Goal: Task Accomplishment & Management: Use online tool/utility

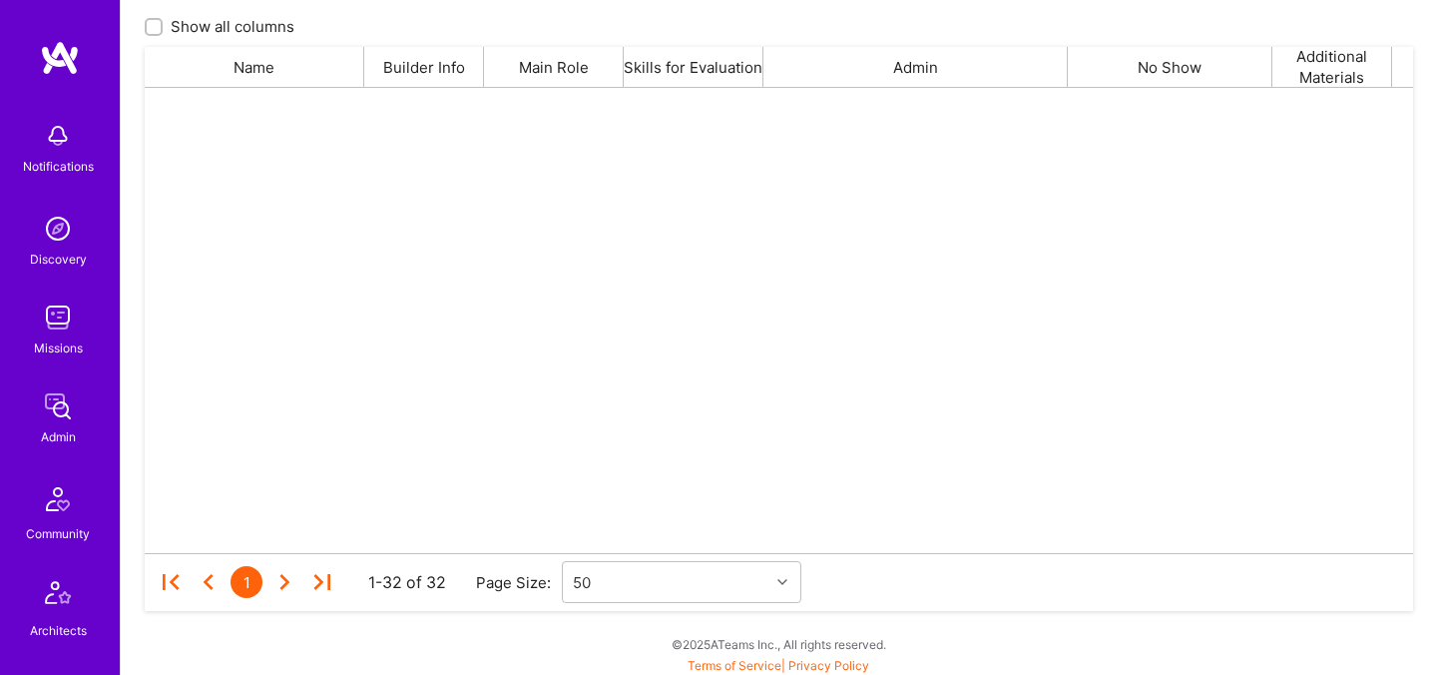
scroll to position [465, 1269]
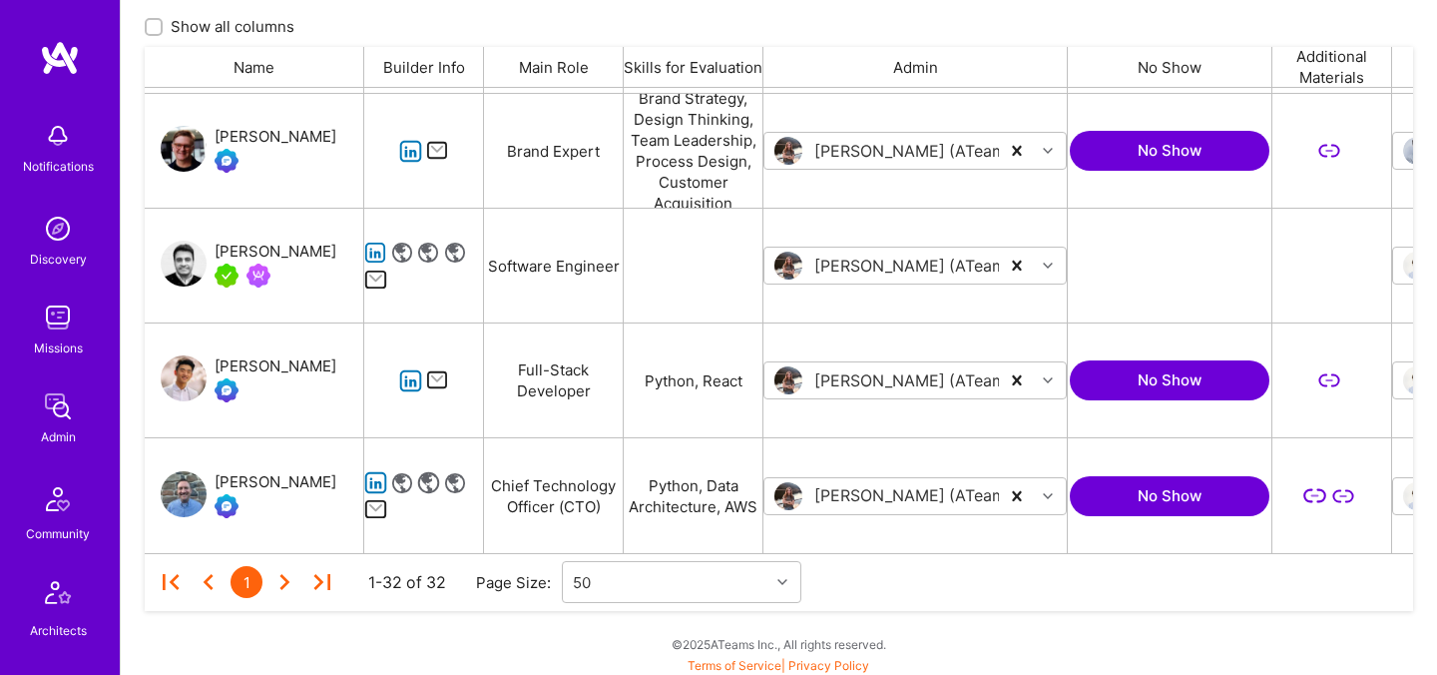
click at [292, 267] on div "grid" at bounding box center [276, 275] width 122 height 24
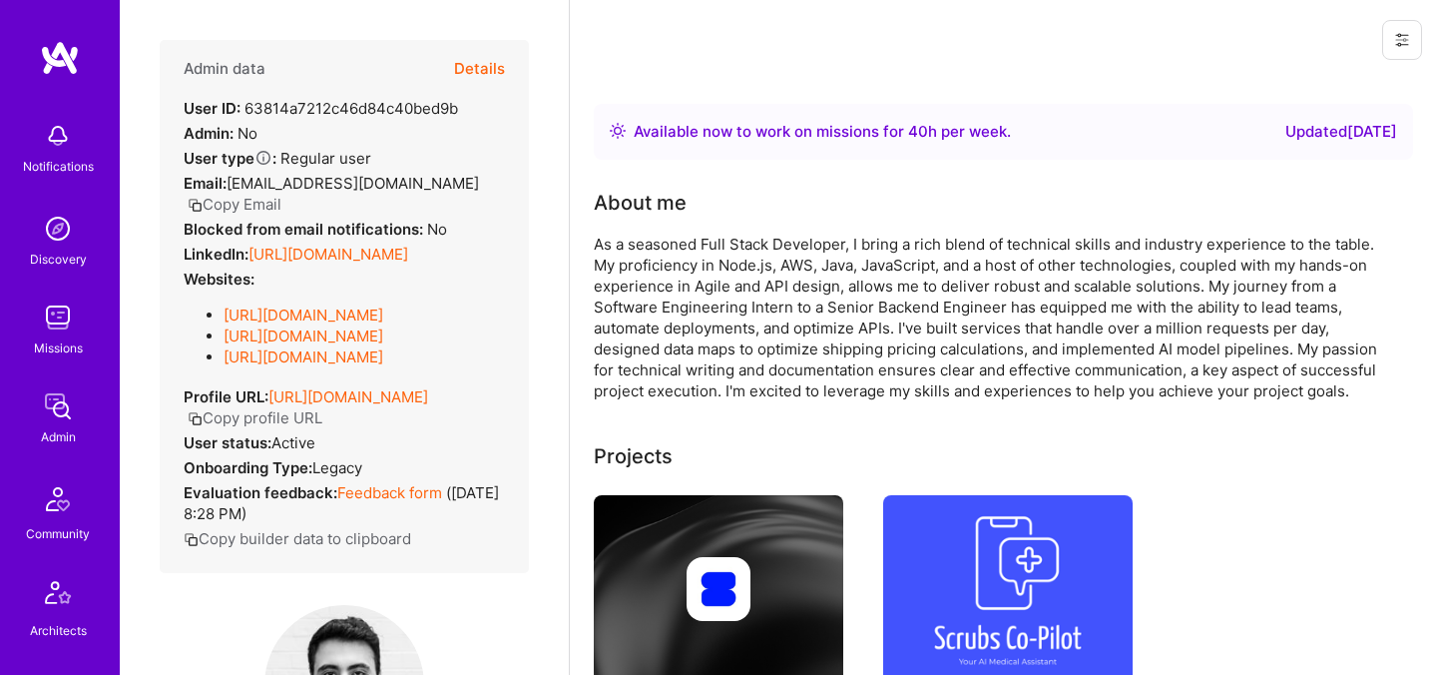
click at [477, 66] on button "Details" at bounding box center [479, 69] width 51 height 58
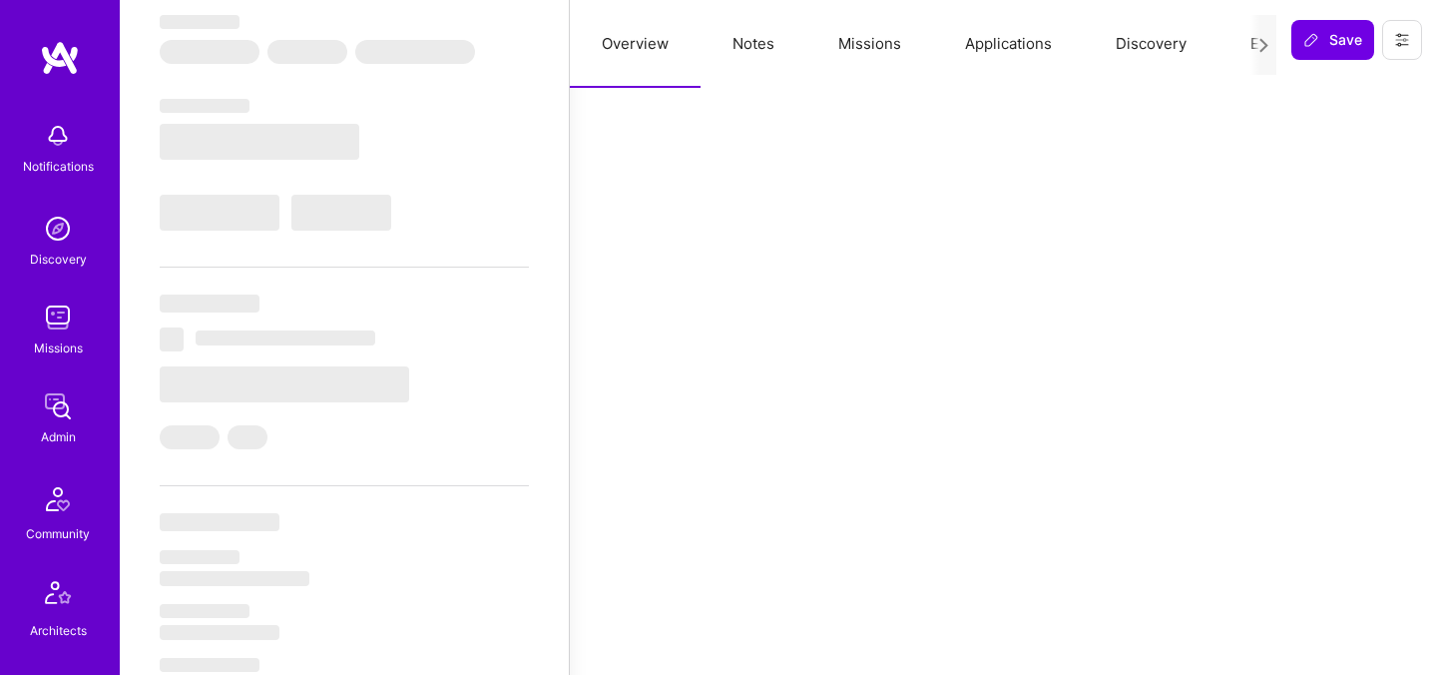
scroll to position [286, 0]
select select "Right Now"
select select "5"
select select "7"
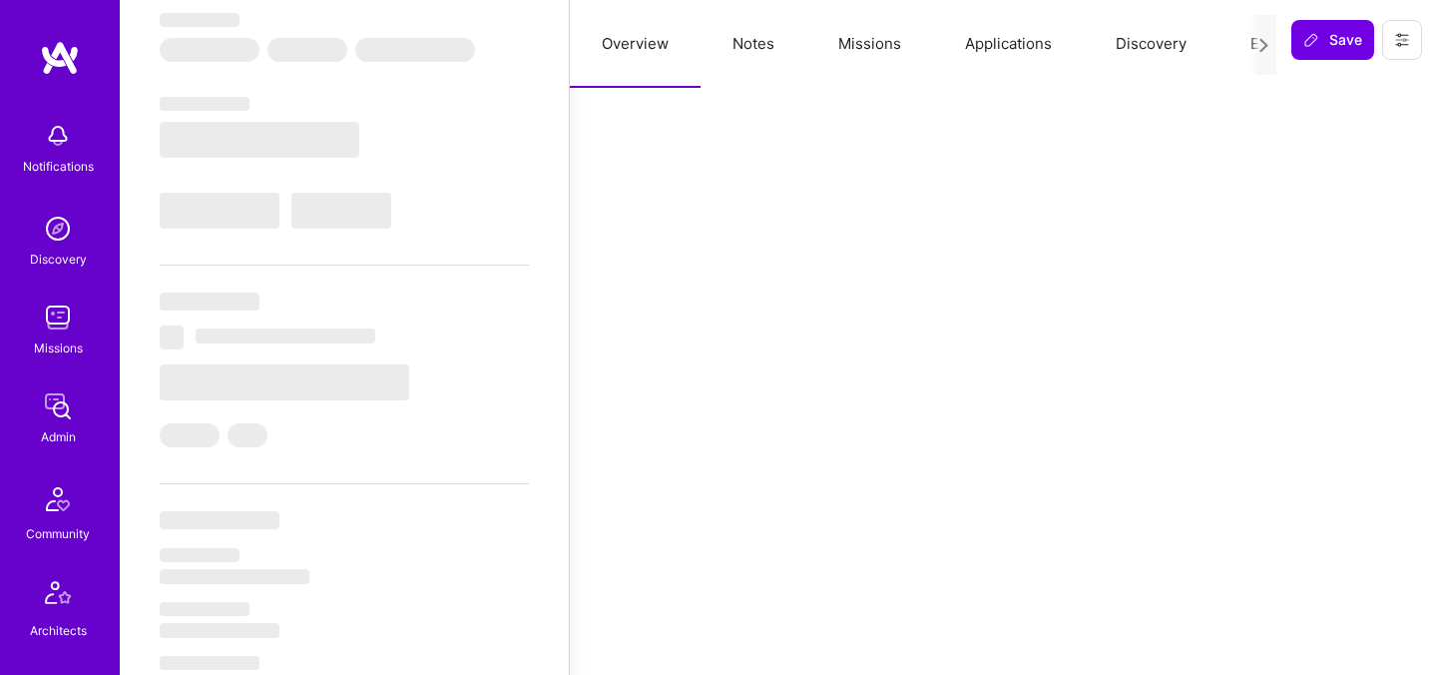
select select "7"
select select "CA"
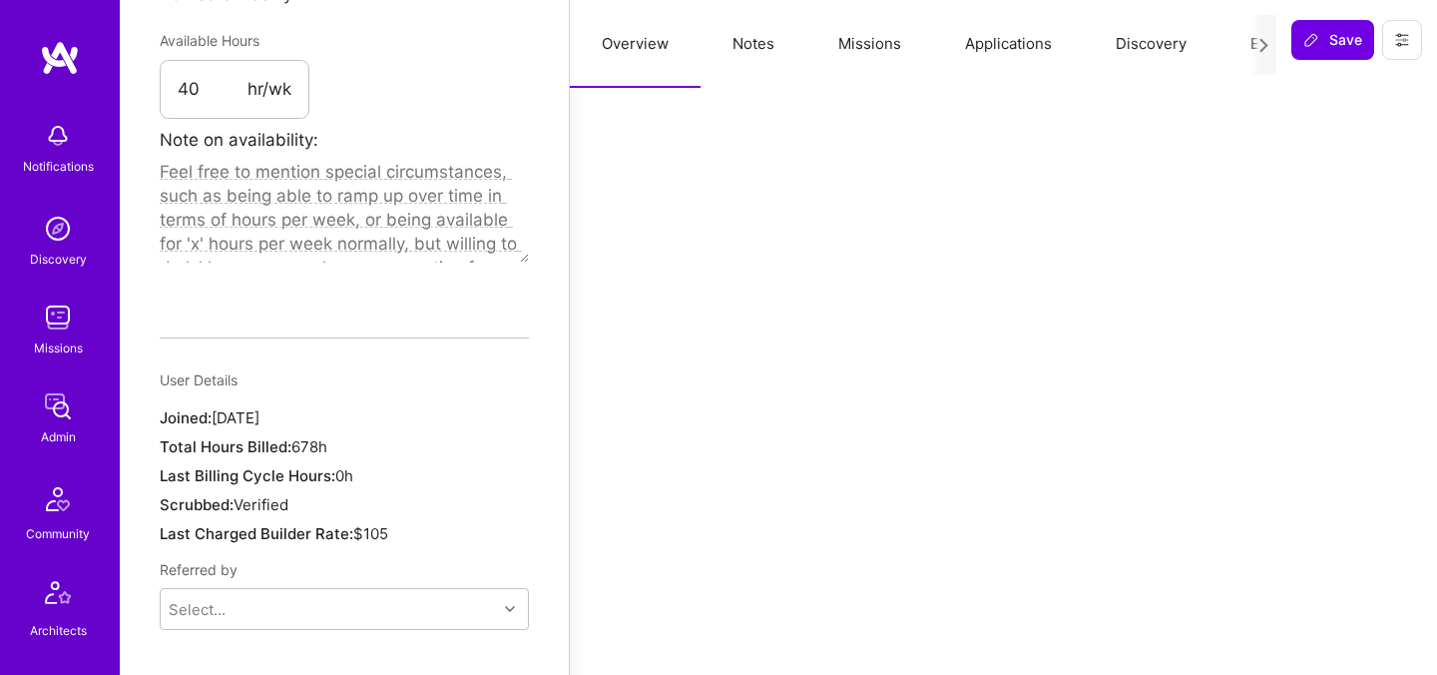
scroll to position [1216, 0]
drag, startPoint x: 243, startPoint y: 90, endPoint x: 291, endPoint y: 83, distance: 49.4
click at [291, 83] on div "40 hr/wk" at bounding box center [235, 86] width 150 height 60
drag, startPoint x: 291, startPoint y: 83, endPoint x: 264, endPoint y: 82, distance: 27.0
click at [264, 83] on div "40 hr/wk" at bounding box center [235, 86] width 150 height 60
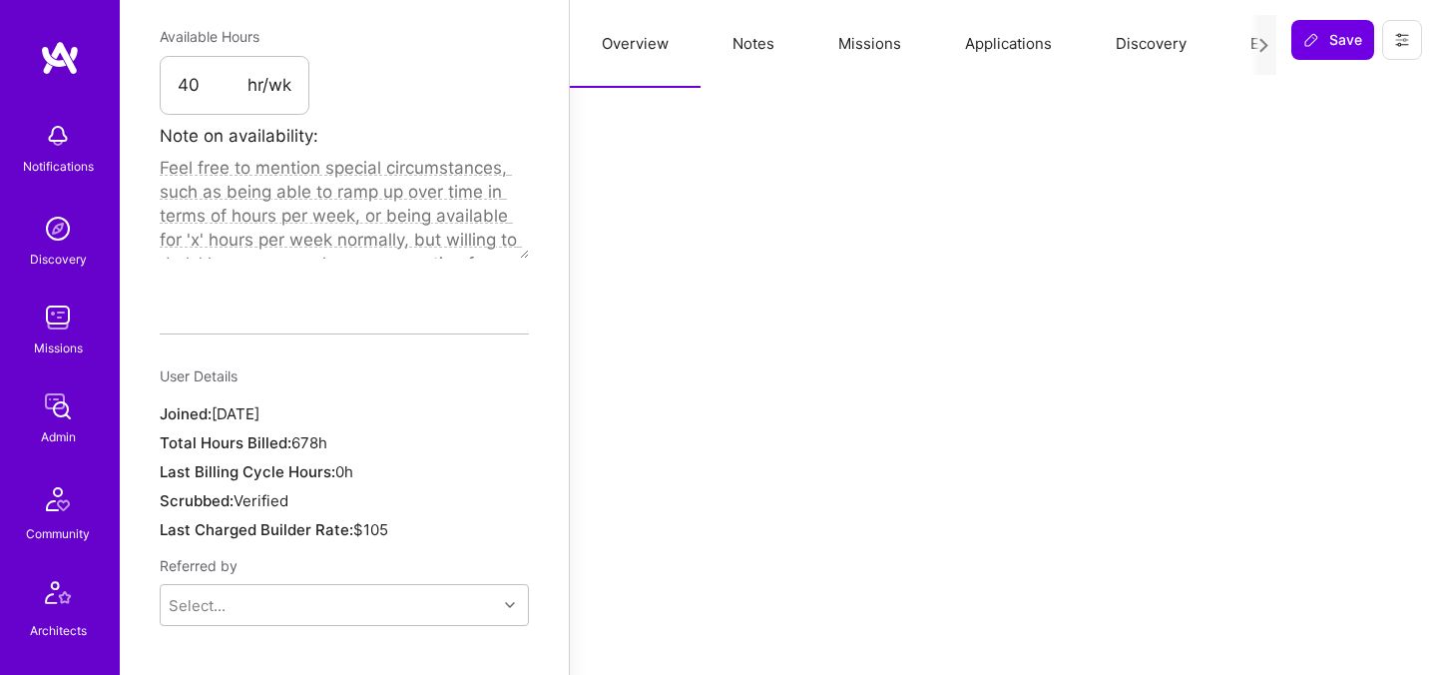
click at [1238, 44] on button "Evaluation" at bounding box center [1287, 44] width 137 height 88
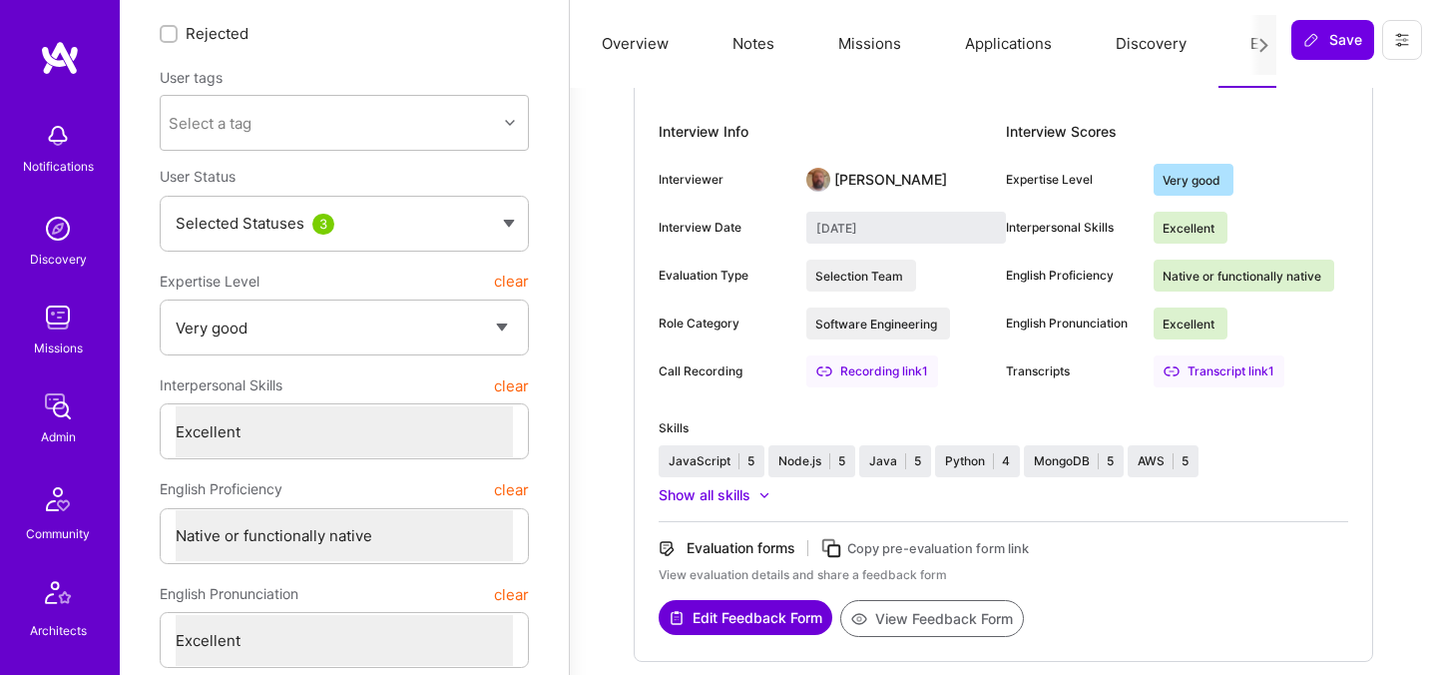
scroll to position [0, 0]
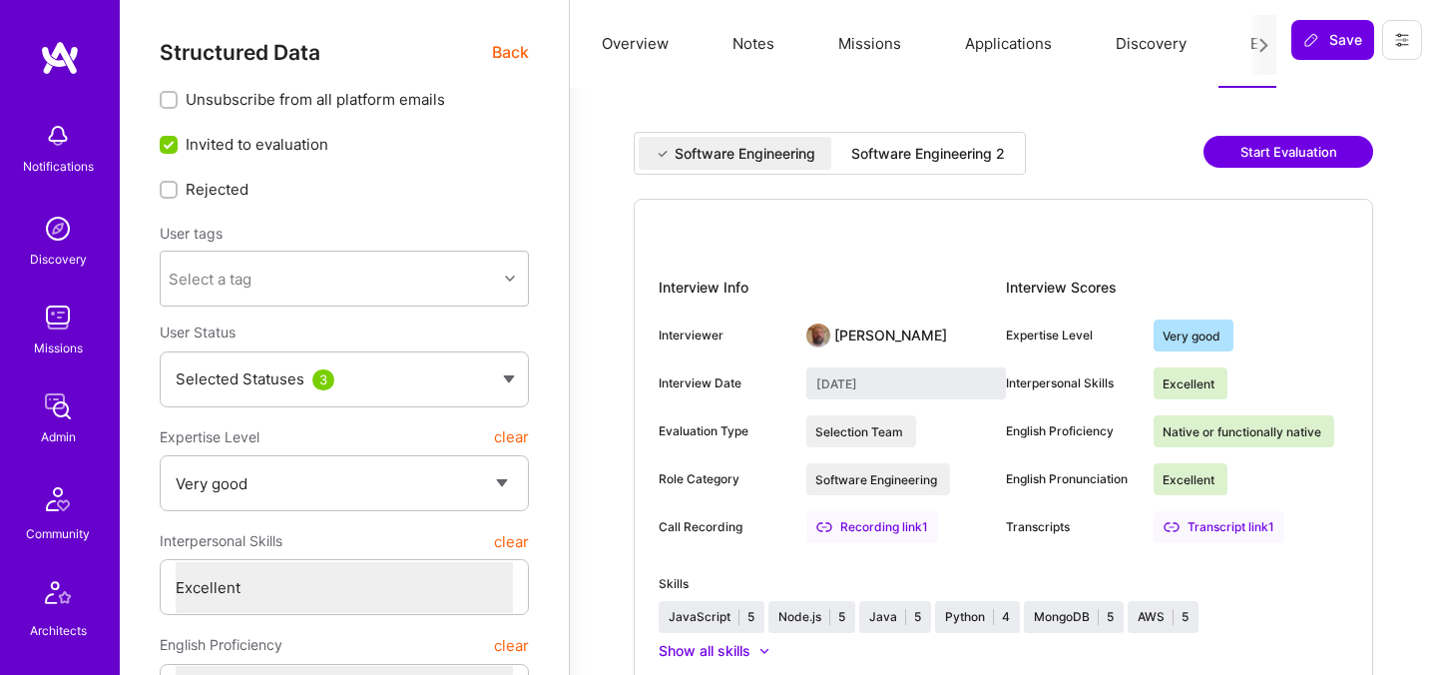
click at [911, 141] on div "Software Engineering 2" at bounding box center [928, 153] width 186 height 33
type input "August 6, 2025"
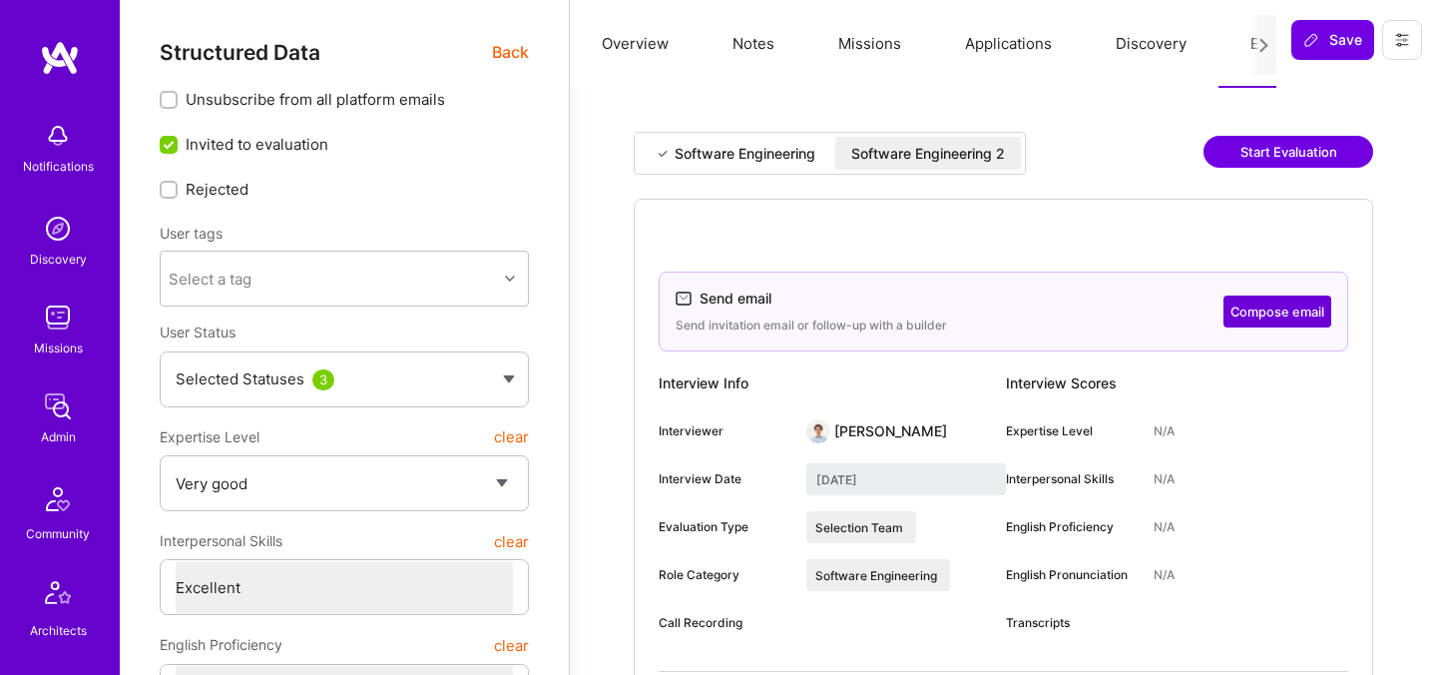
click at [1195, 160] on div "Software Engineering Software Engineering 2 Start Evaluation" at bounding box center [1004, 165] width 740 height 67
click at [1273, 145] on button "Start Evaluation" at bounding box center [1289, 152] width 170 height 32
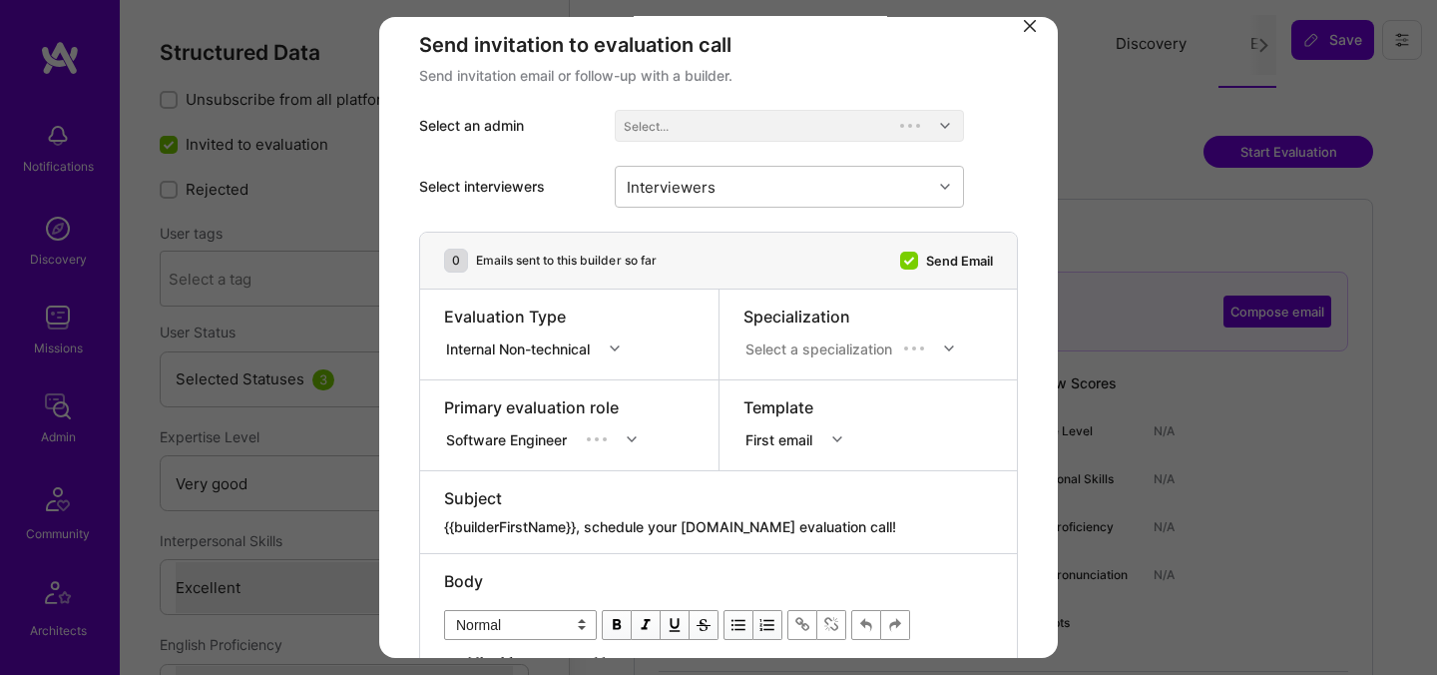
scroll to position [26, 0]
click at [562, 347] on div "Internal Non-technical" at bounding box center [522, 346] width 152 height 21
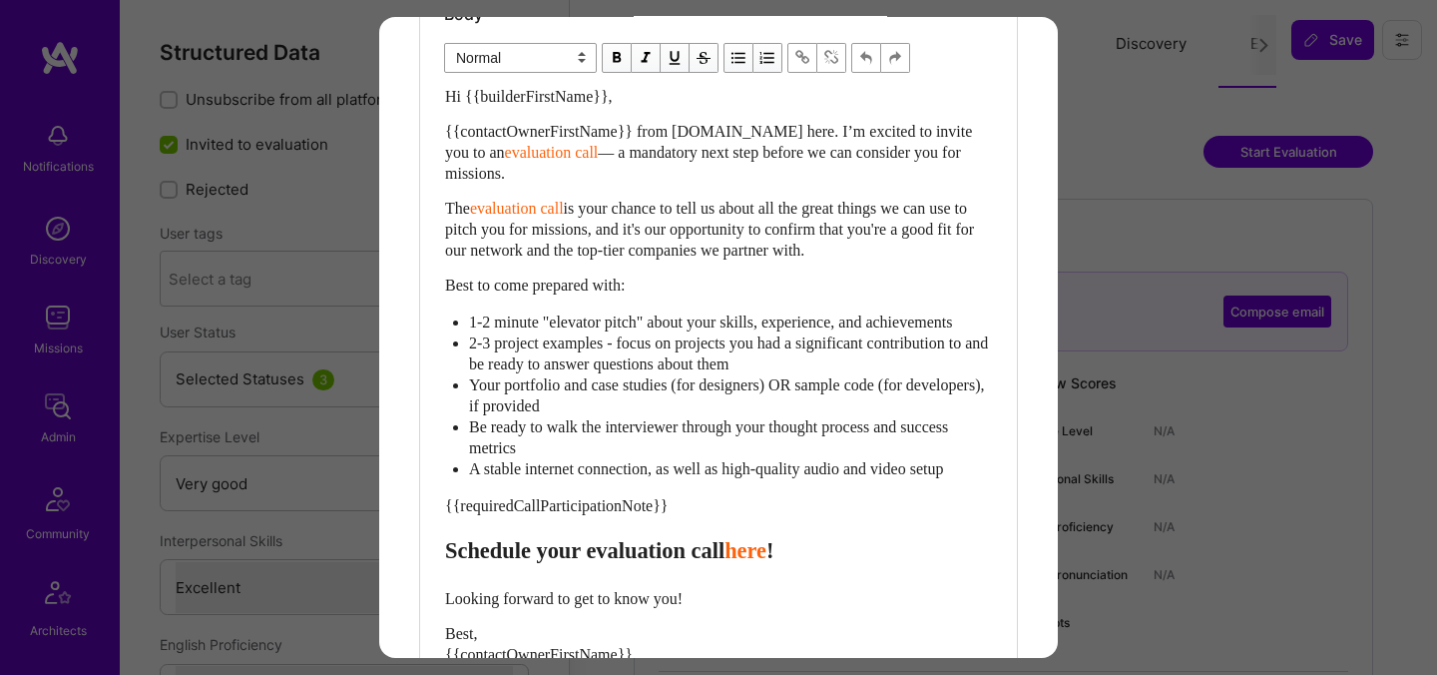
scroll to position [629, 0]
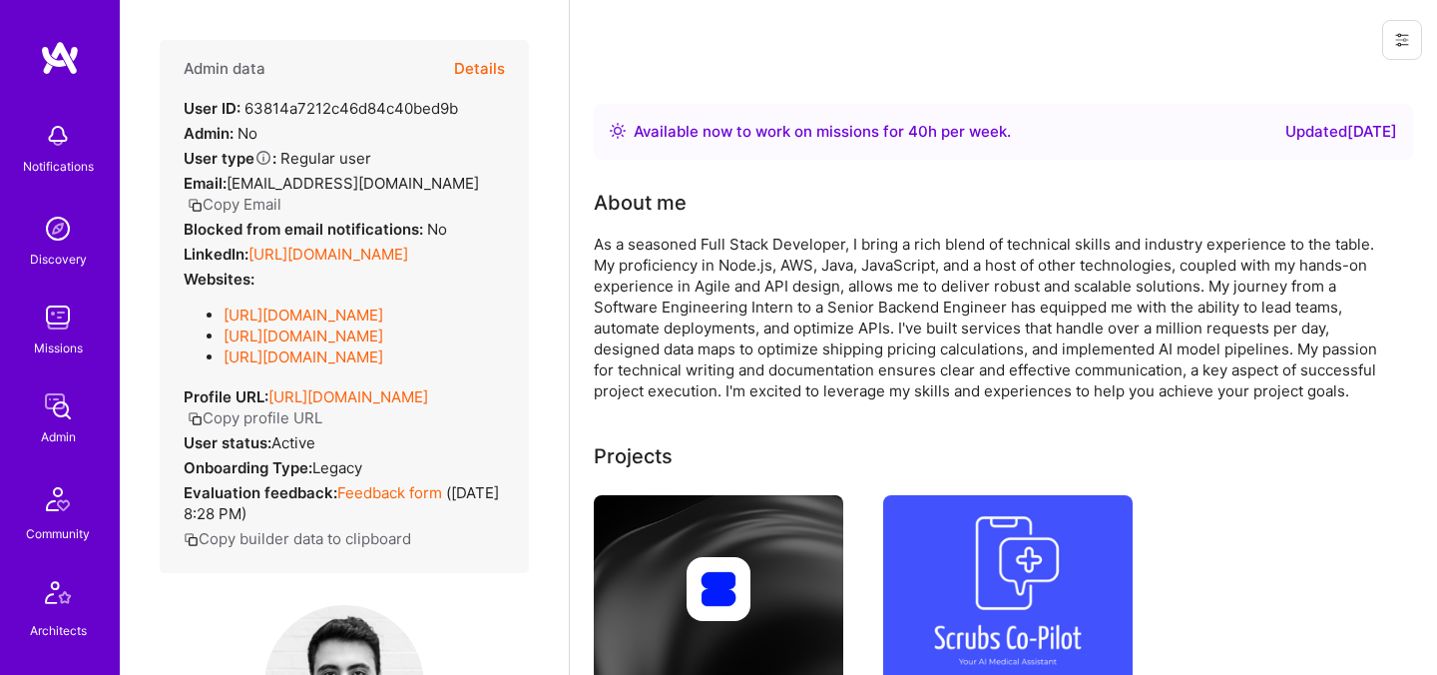
click at [480, 73] on button "Details" at bounding box center [479, 69] width 51 height 58
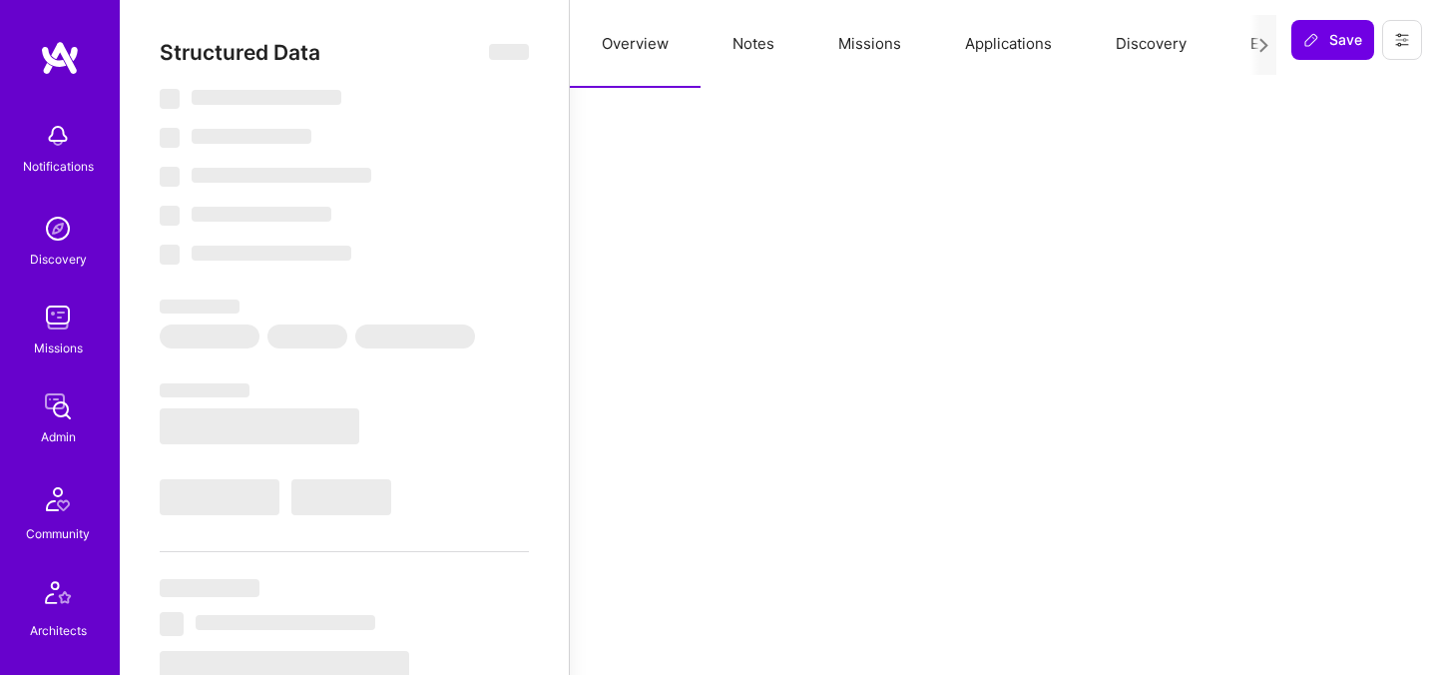
click at [1233, 46] on button "Evaluation" at bounding box center [1287, 44] width 137 height 88
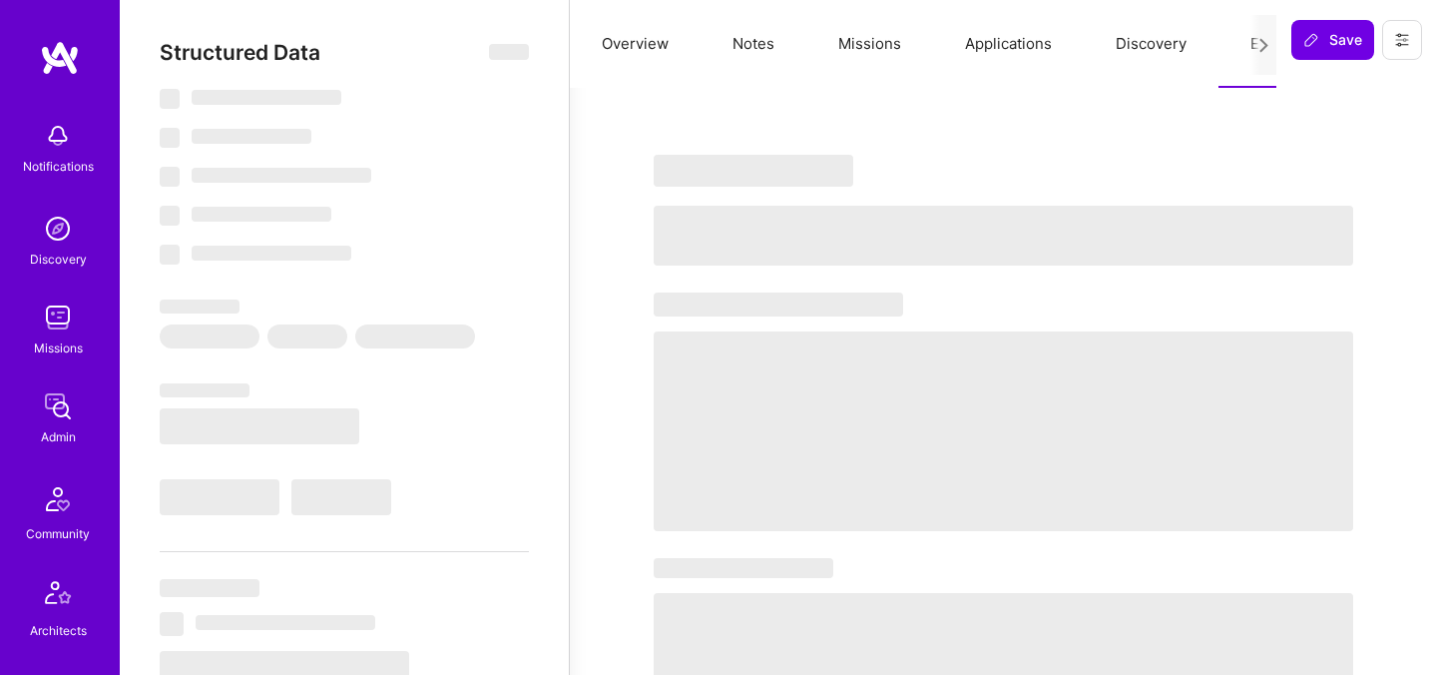
select select "Right Now"
select select "5"
select select "7"
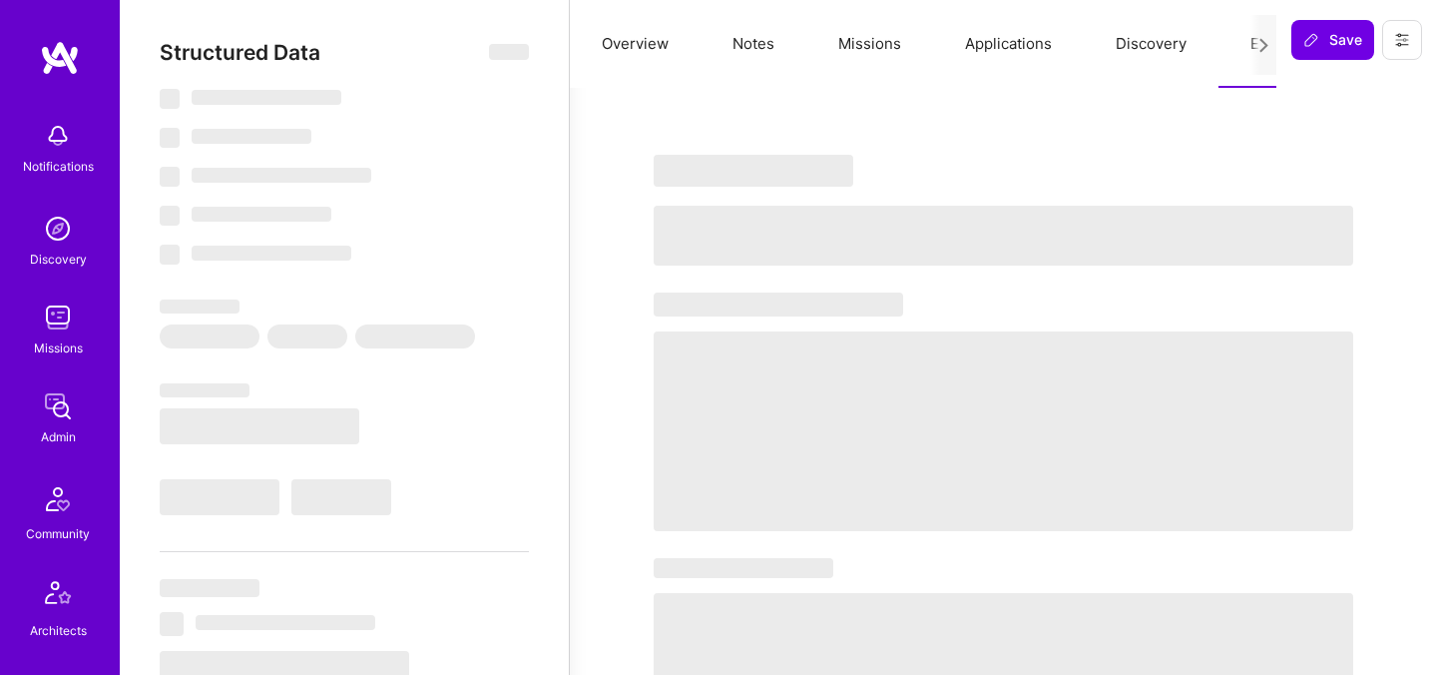
select select "CA"
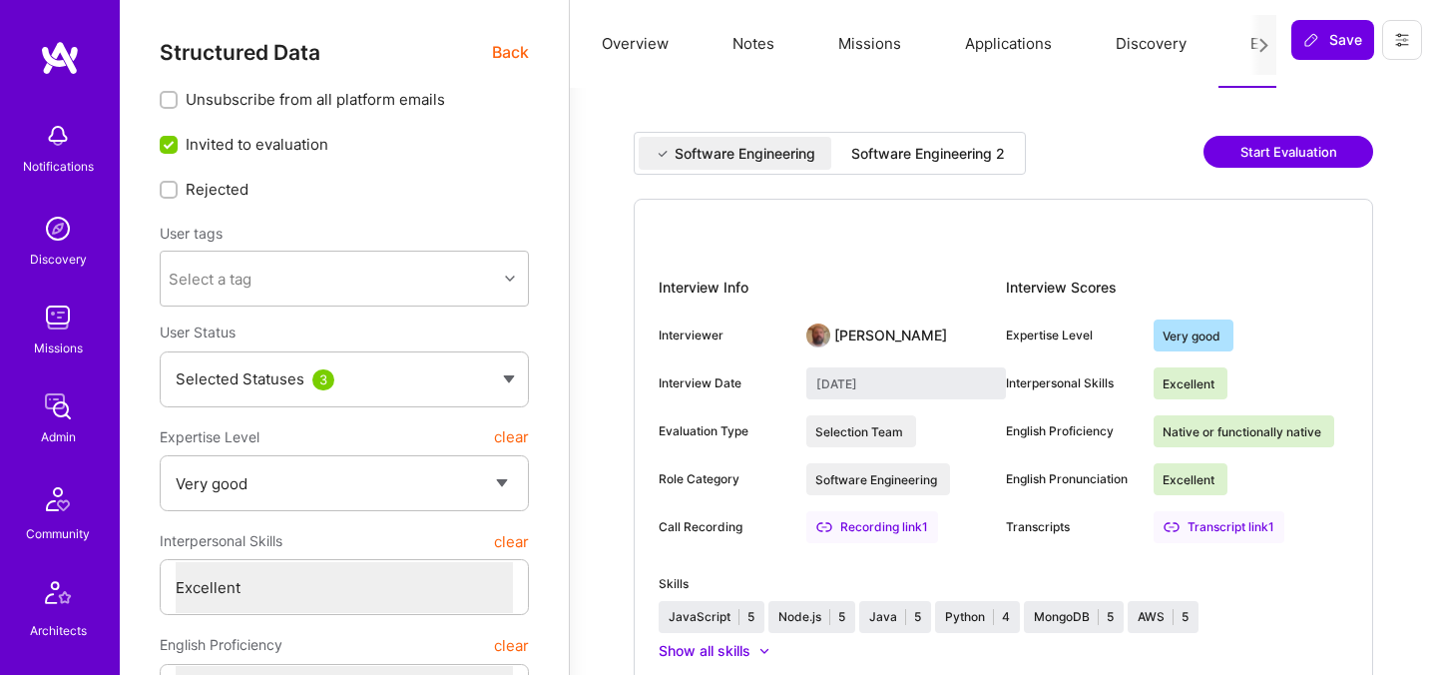
click at [953, 144] on div "Software Engineering 2" at bounding box center [928, 154] width 154 height 20
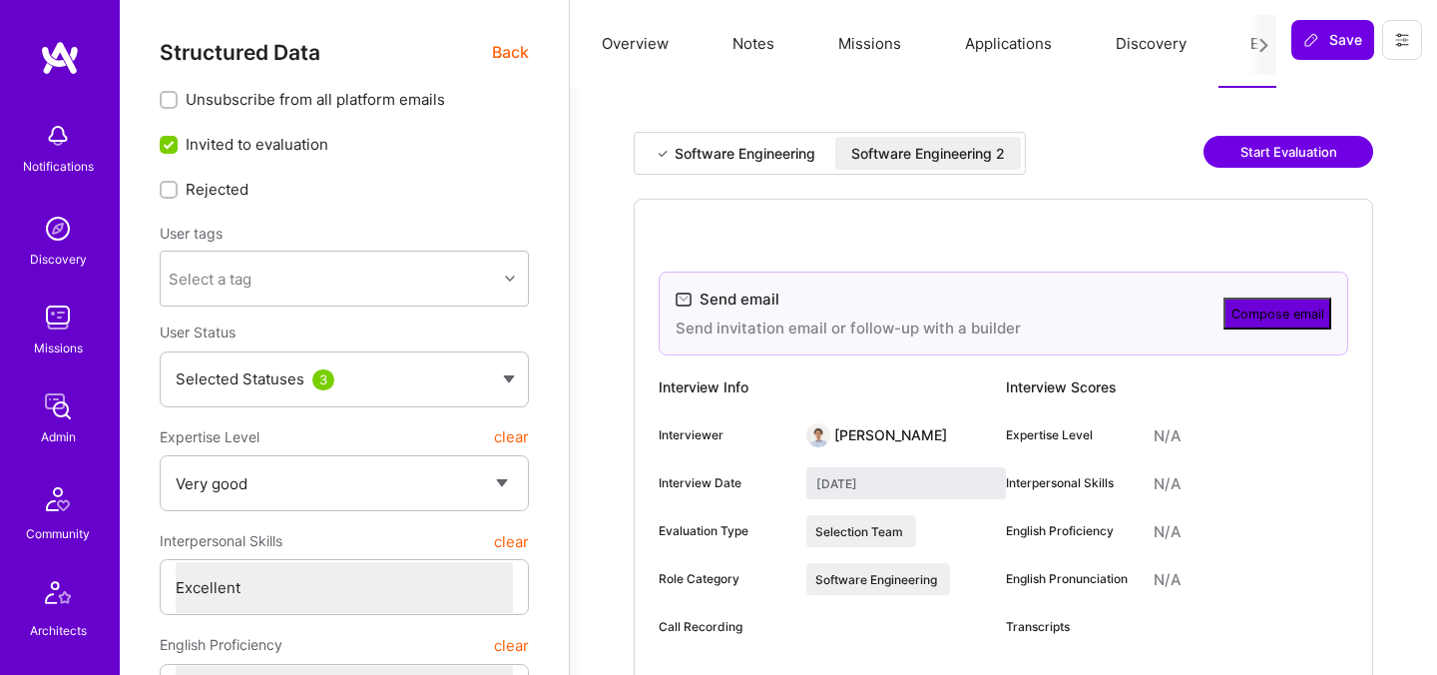
type input "August 6, 2025"
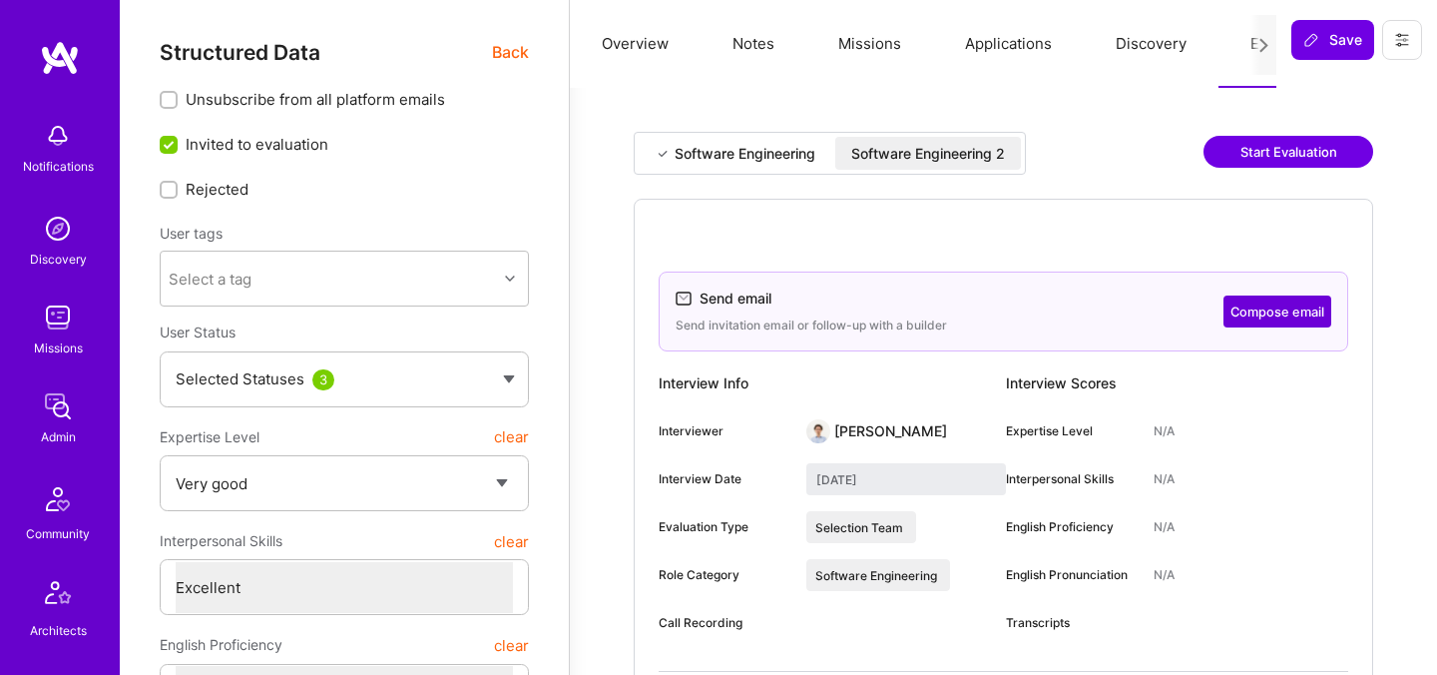
click at [1257, 159] on button "Start Evaluation" at bounding box center [1289, 152] width 170 height 32
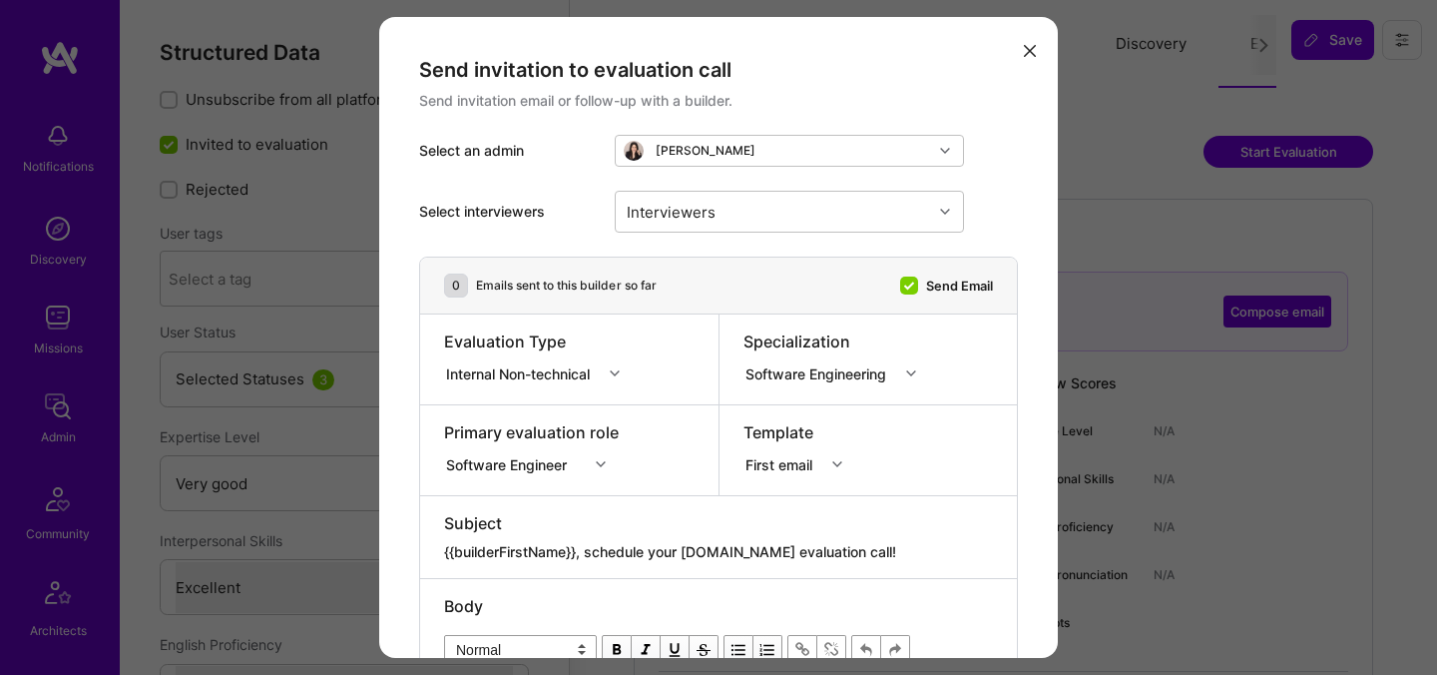
click at [544, 375] on div "Internal Non-technical" at bounding box center [522, 372] width 152 height 21
drag, startPoint x: 587, startPoint y: 335, endPoint x: 445, endPoint y: 340, distance: 141.8
click at [445, 340] on div "Evaluation Type" at bounding box center [538, 341] width 189 height 22
copy div "Evaluation Type"
click at [1034, 56] on button "modal" at bounding box center [1030, 49] width 24 height 33
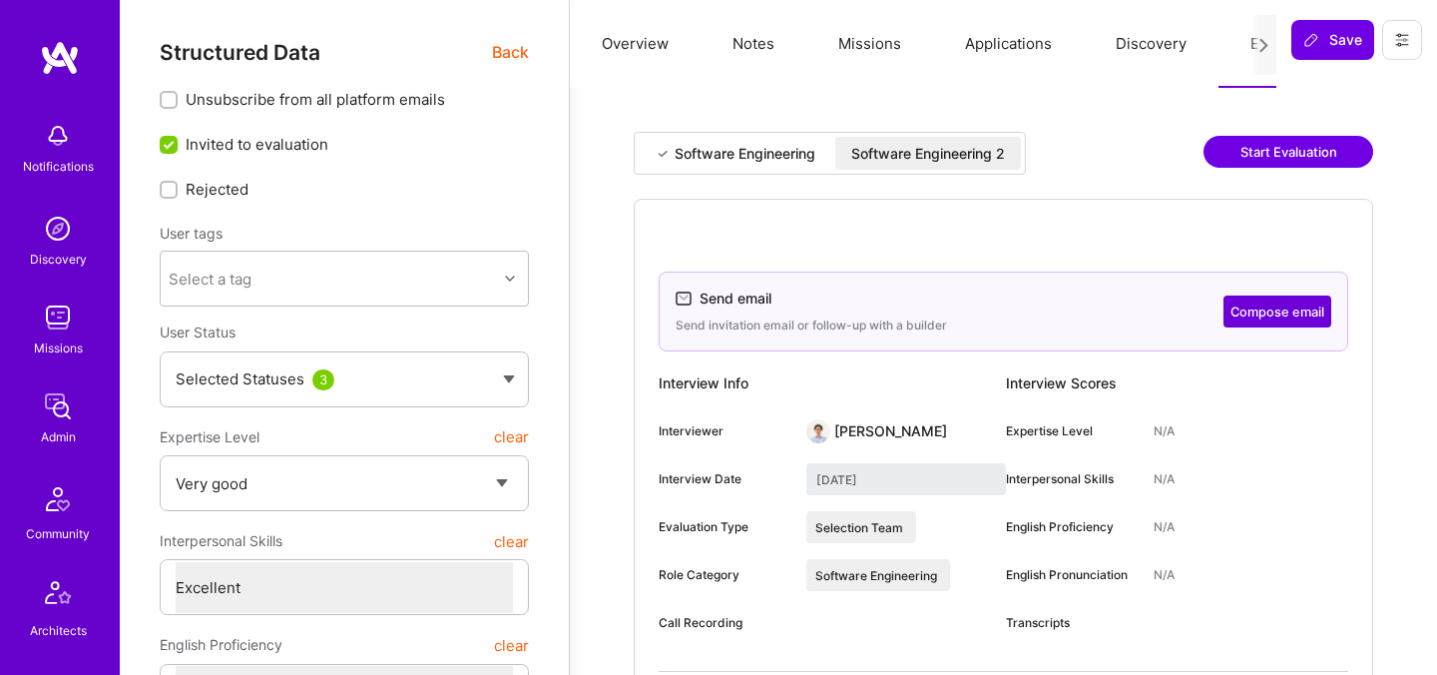
click at [1310, 145] on button "Start Evaluation" at bounding box center [1289, 152] width 170 height 32
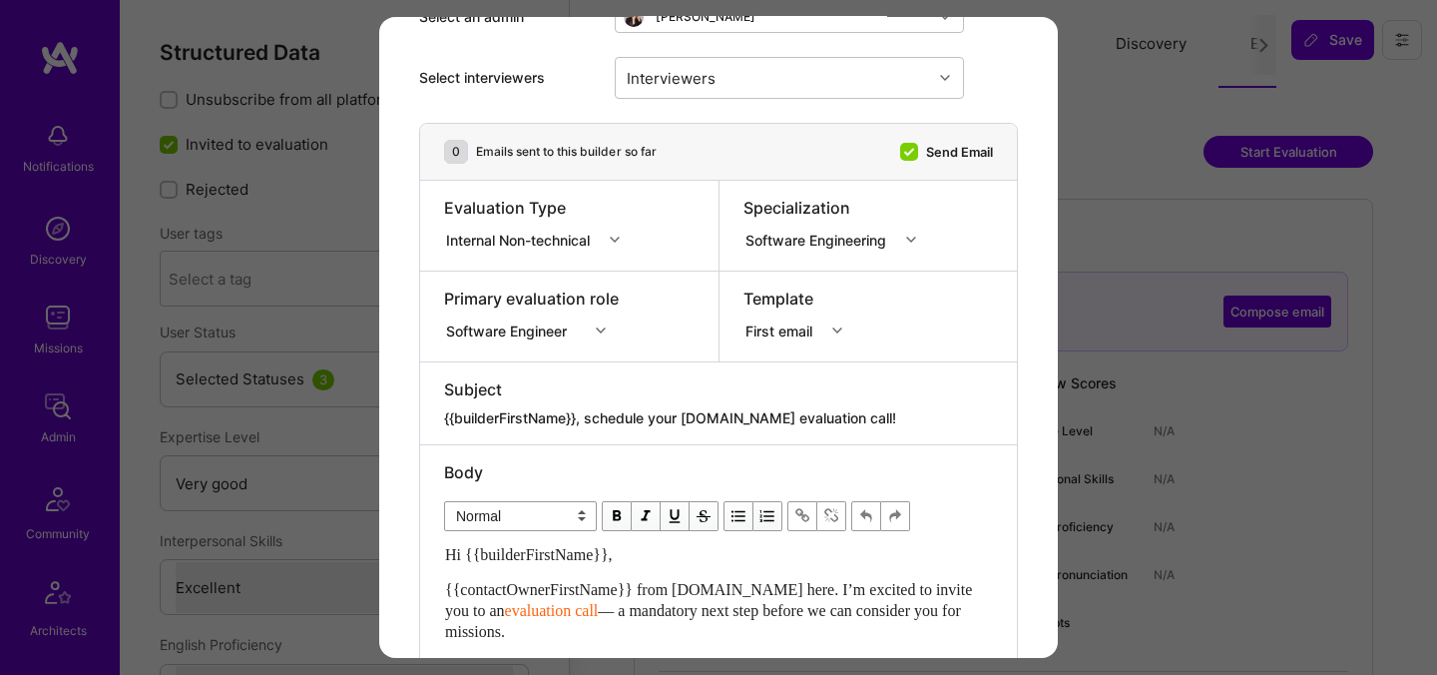
scroll to position [126, 0]
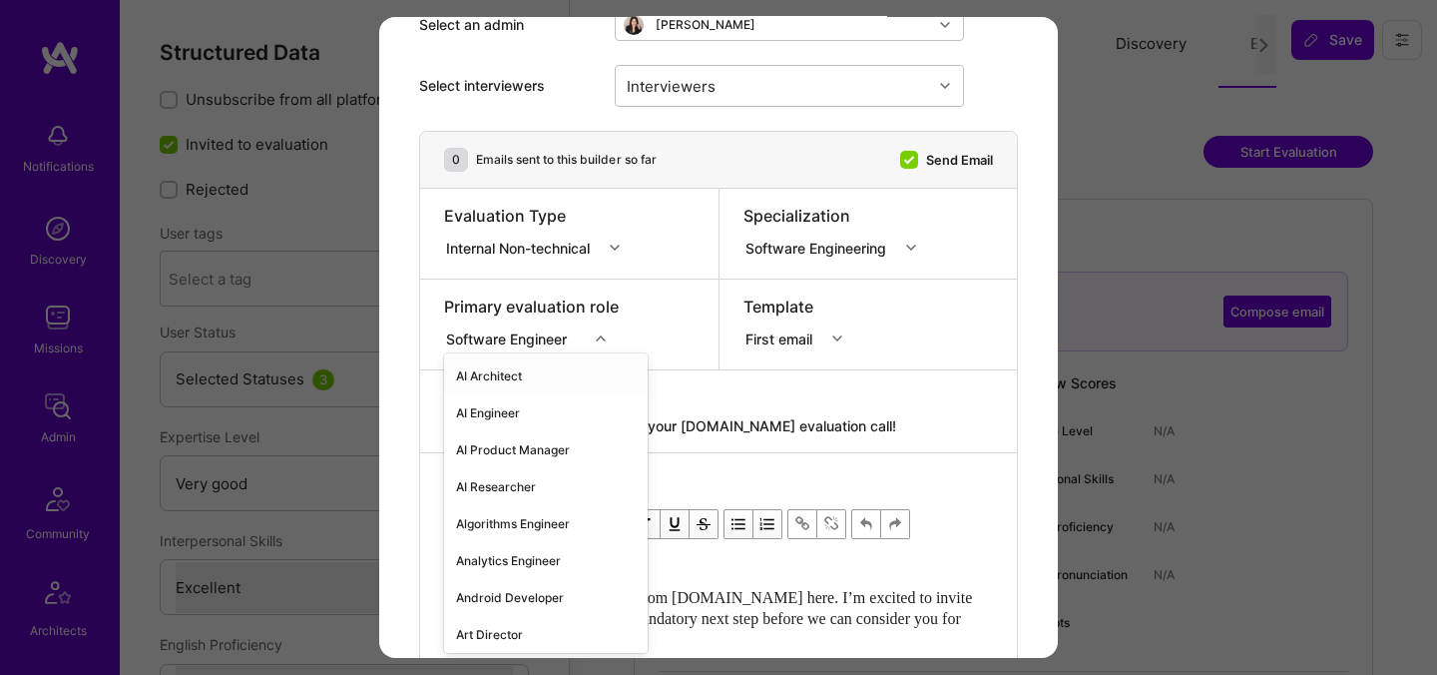
click at [603, 339] on icon "modal" at bounding box center [601, 338] width 10 height 10
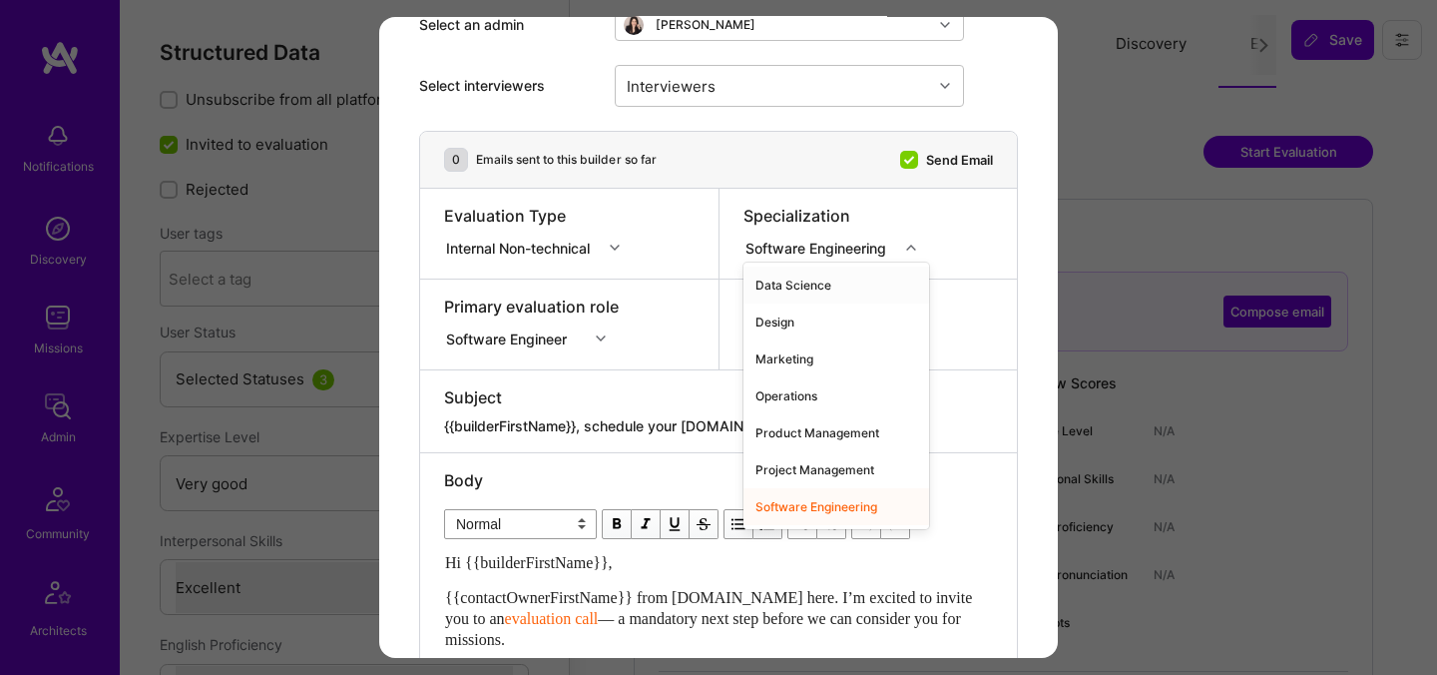
click at [808, 255] on div "Software Engineering" at bounding box center [820, 247] width 149 height 21
click at [613, 246] on div "modal" at bounding box center [617, 248] width 31 height 26
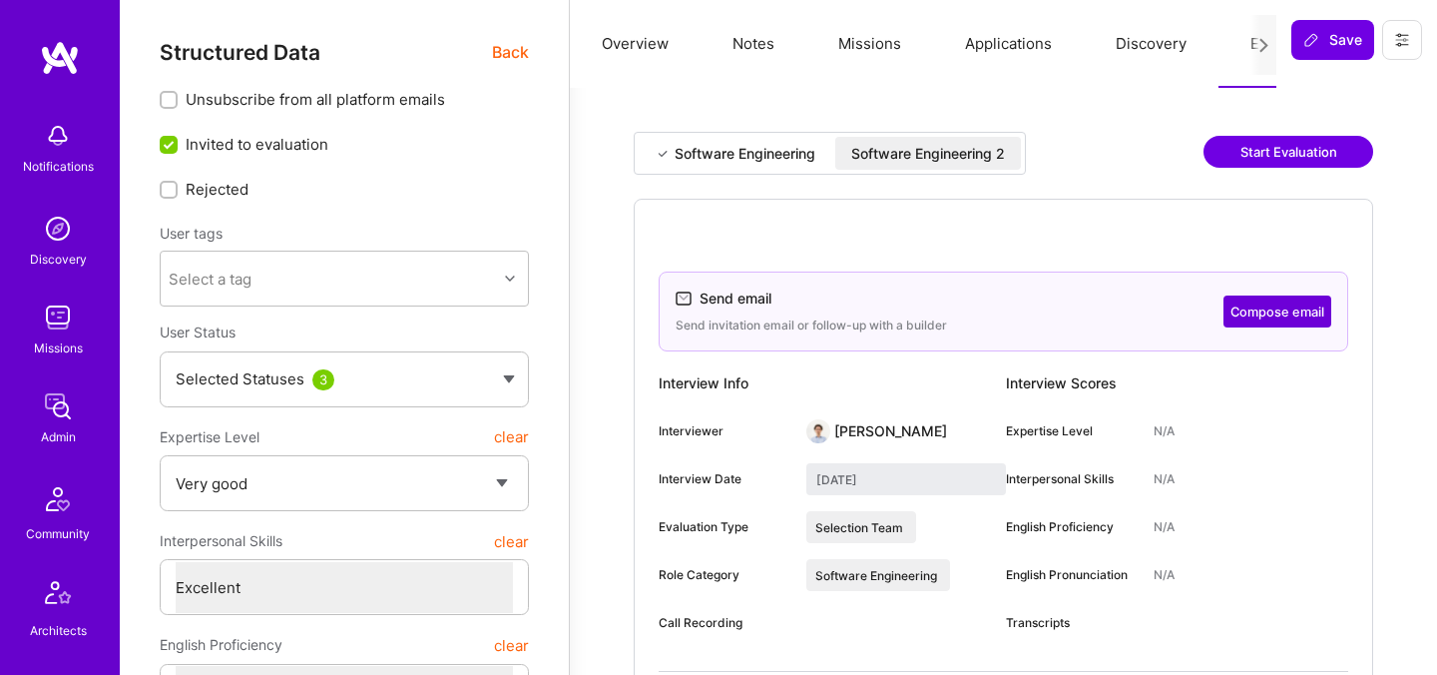
click at [935, 144] on div "Software Engineering 2" at bounding box center [928, 154] width 154 height 20
click at [948, 147] on div "Software Engineering 2" at bounding box center [928, 154] width 154 height 20
click at [1304, 143] on button "Start Evaluation" at bounding box center [1289, 152] width 170 height 32
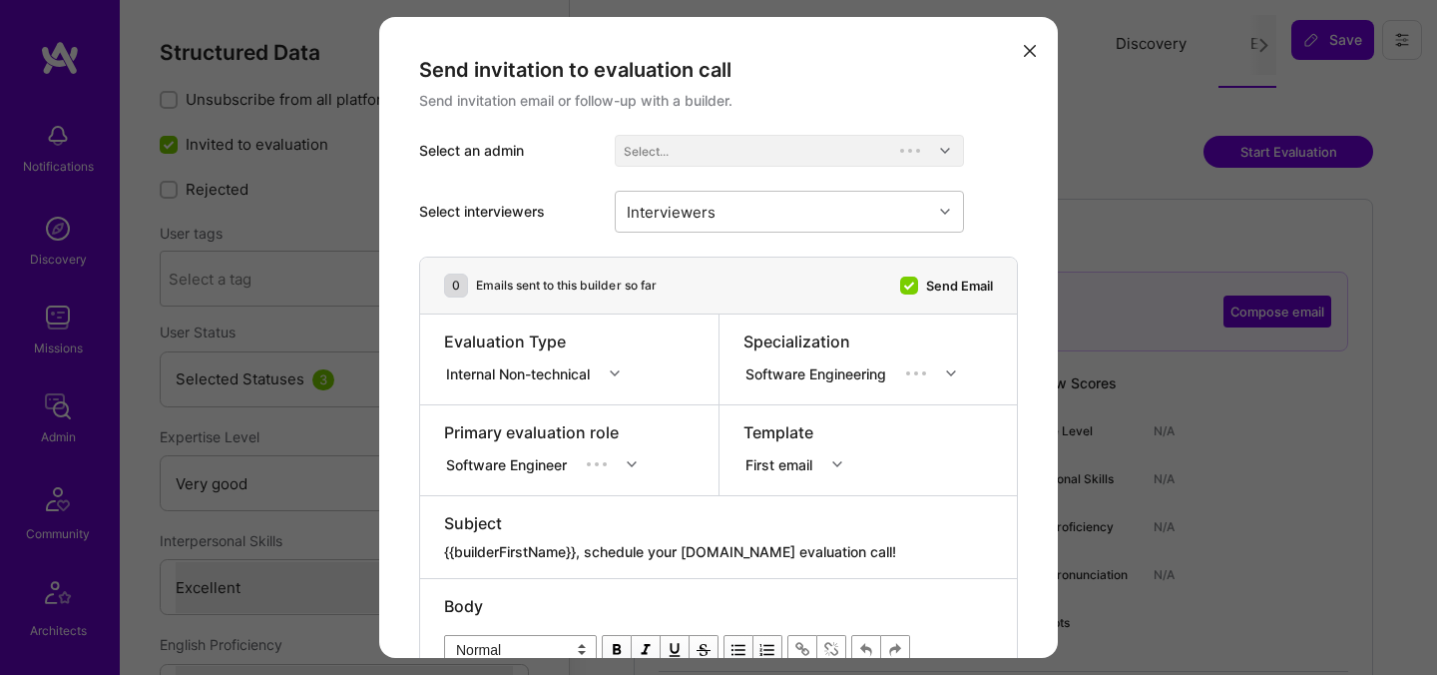
click at [1087, 234] on div "Send invitation to evaluation call Send invitation email or follow-up with a bu…" at bounding box center [718, 337] width 1437 height 675
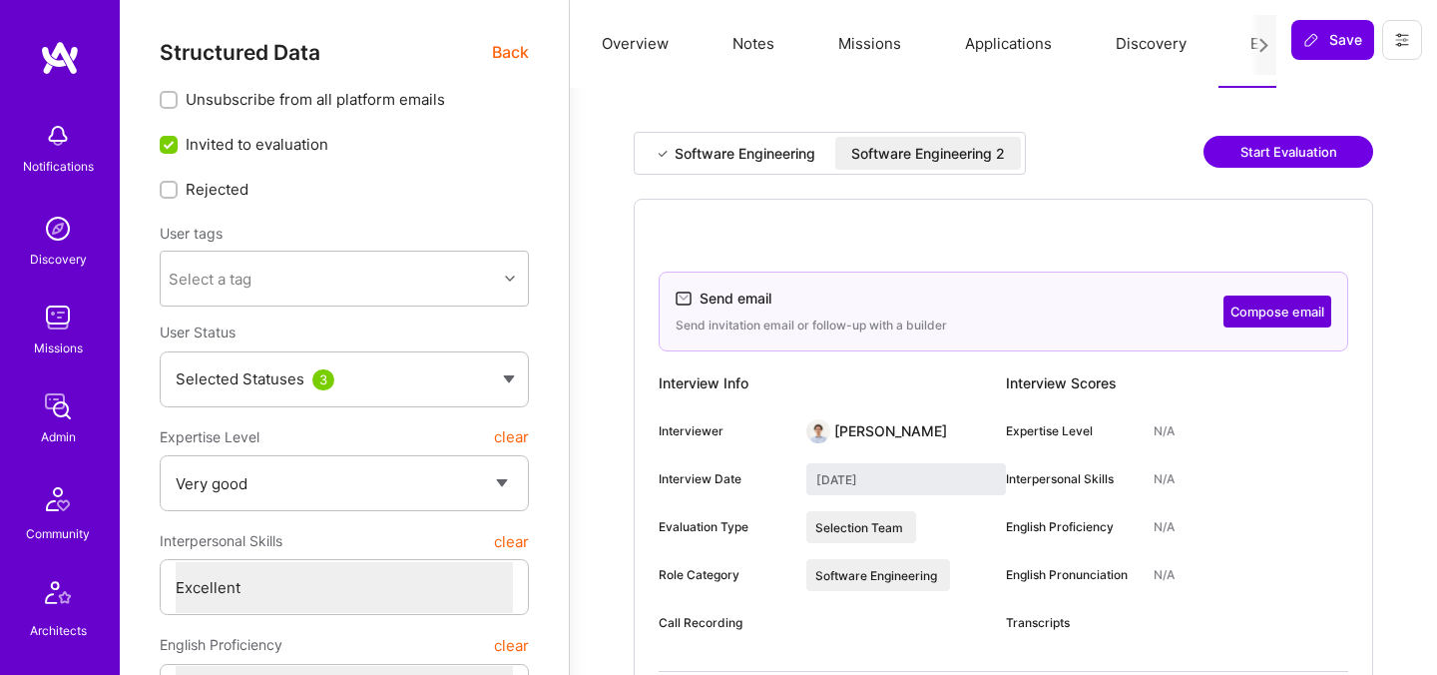
click at [1275, 149] on button "Start Evaluation" at bounding box center [1289, 152] width 170 height 32
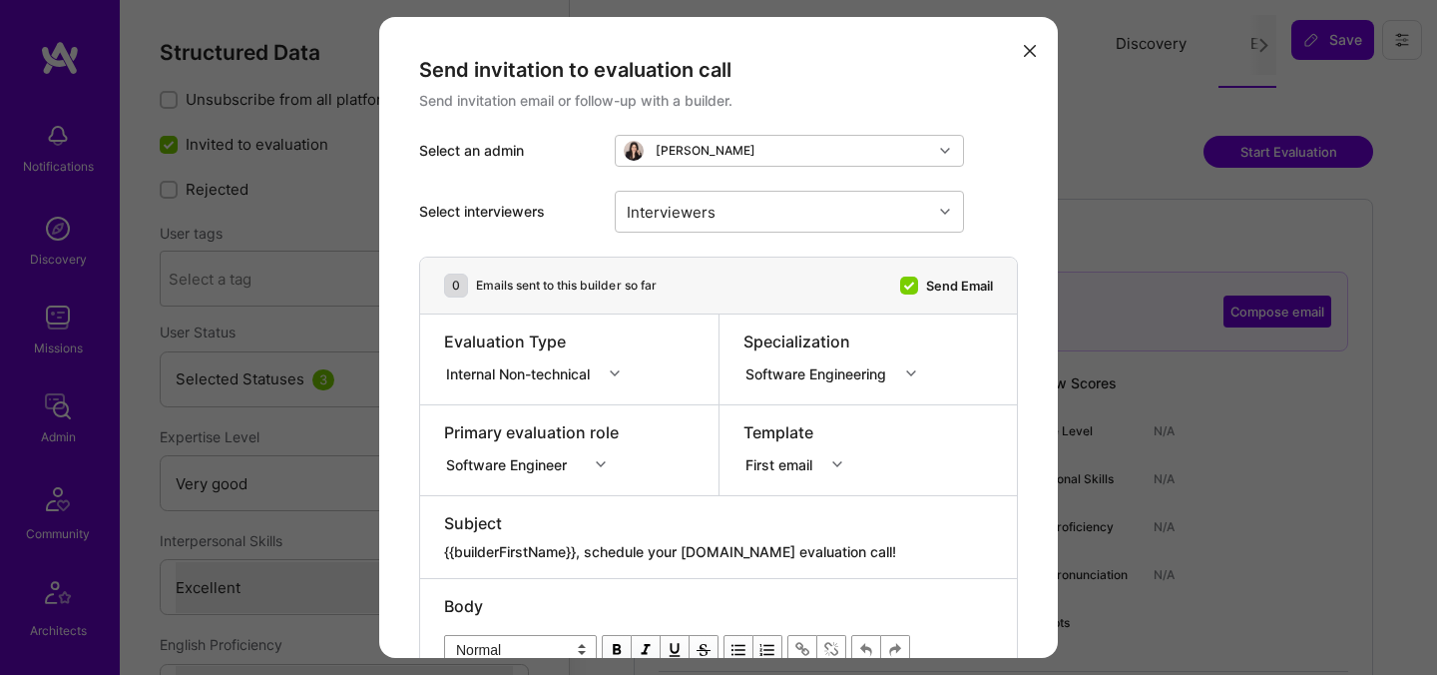
scroll to position [33, 0]
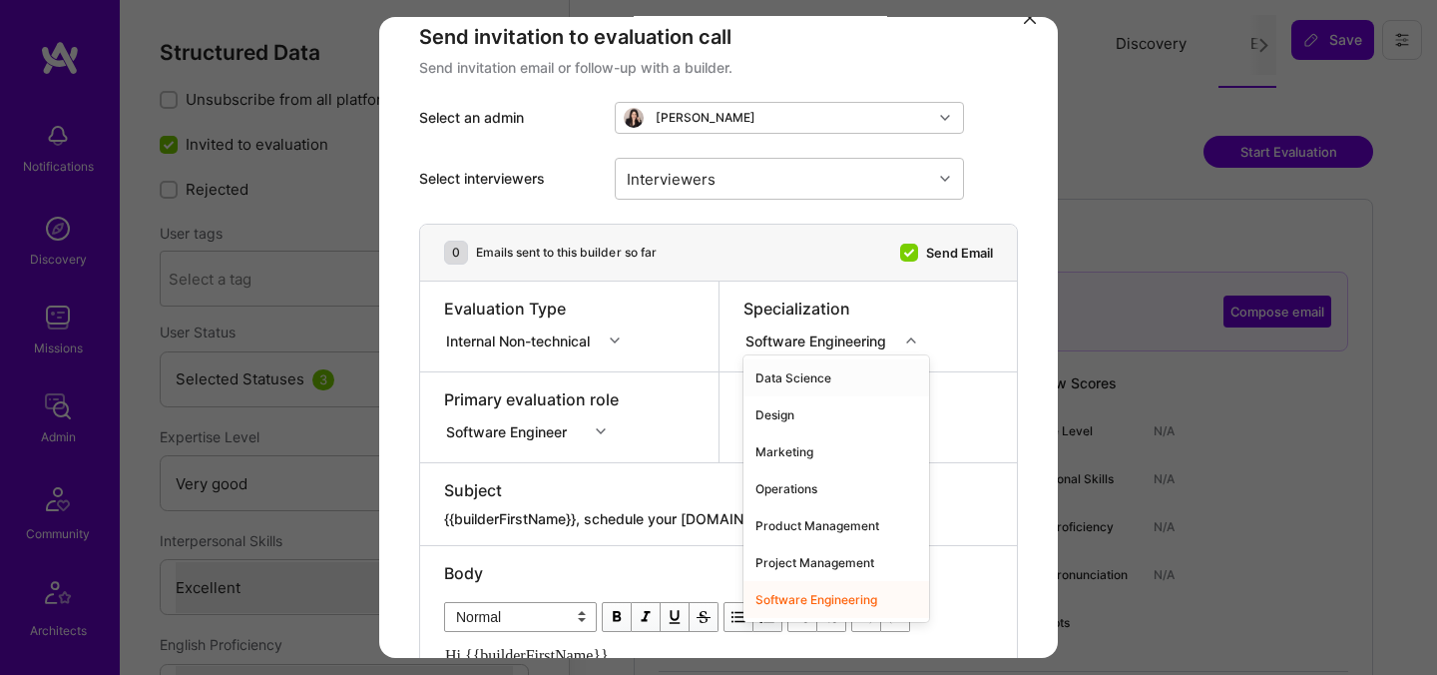
click at [783, 328] on div "Software Engineering" at bounding box center [821, 339] width 155 height 25
click at [791, 407] on div "Design" at bounding box center [837, 414] width 186 height 37
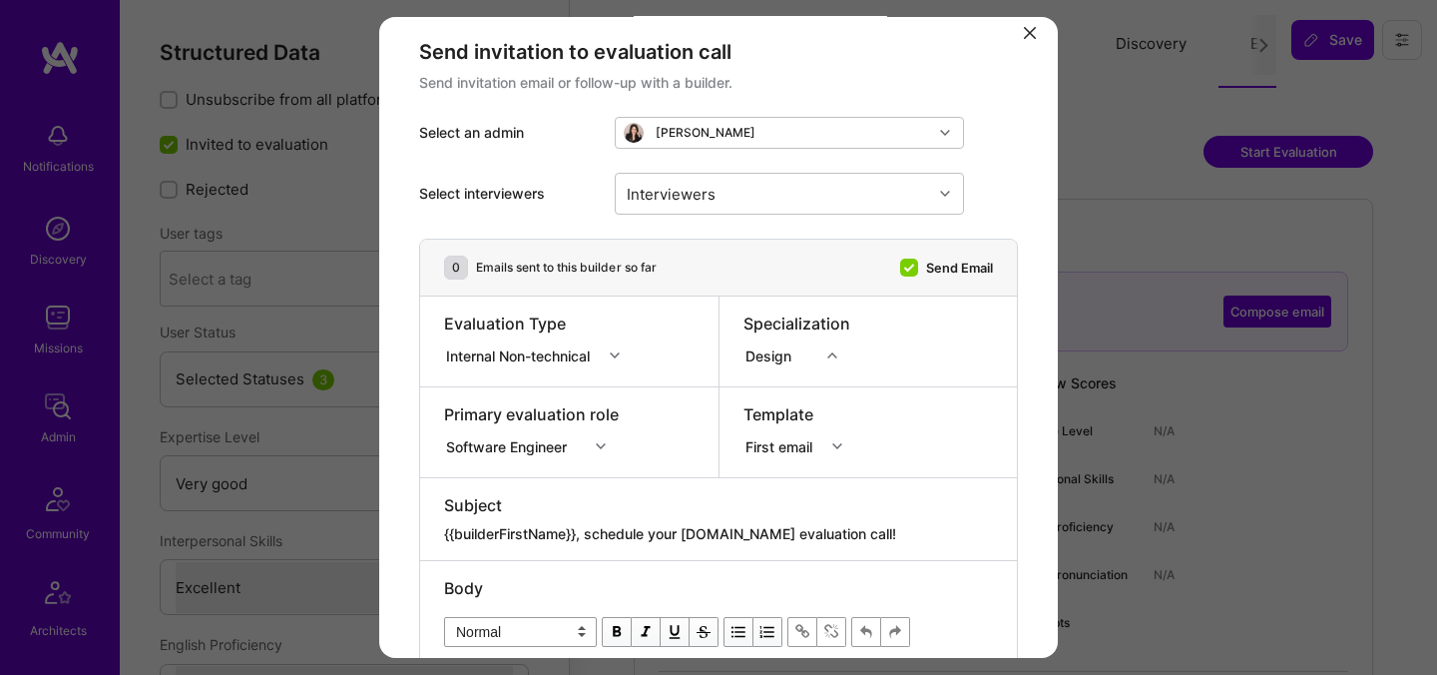
scroll to position [0, 0]
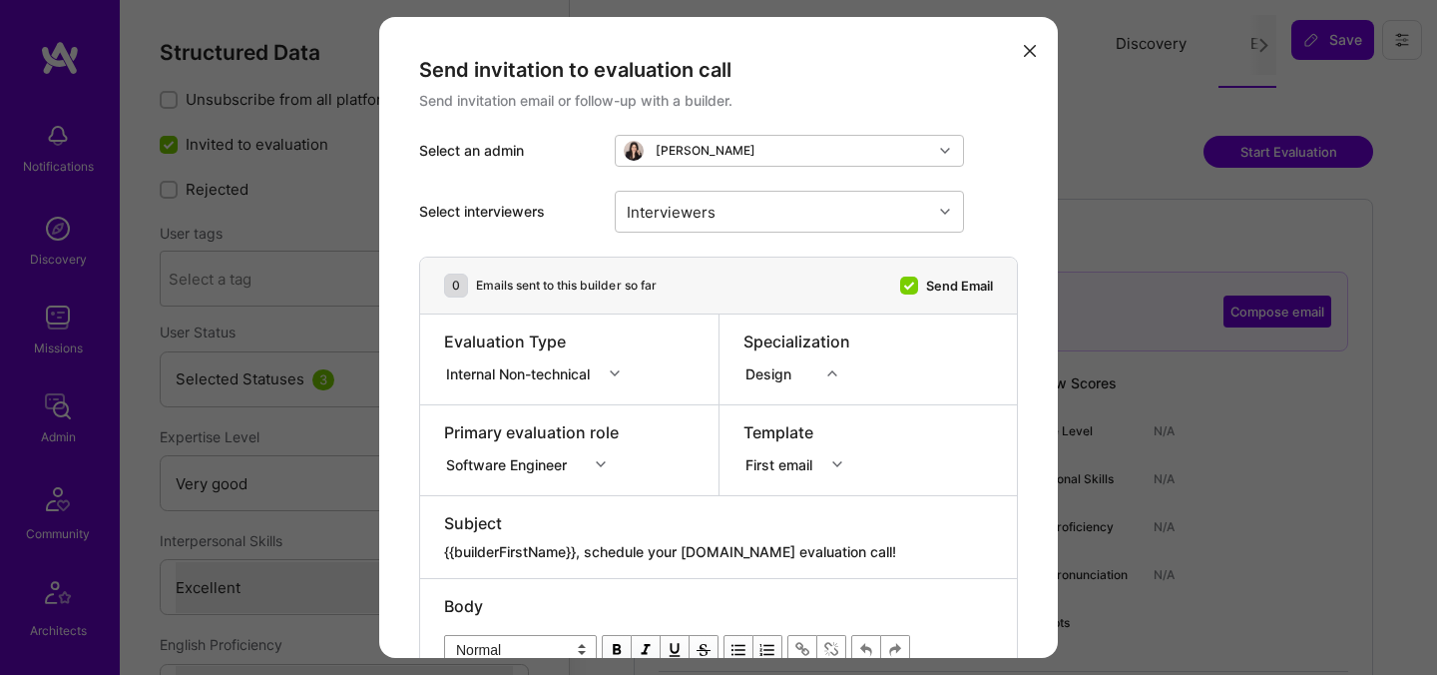
click at [1025, 51] on icon "modal" at bounding box center [1030, 51] width 12 height 12
